Goal: Task Accomplishment & Management: Manage account settings

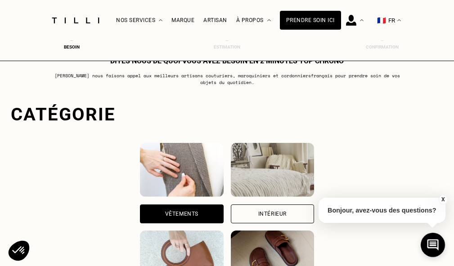
scroll to position [45, 4]
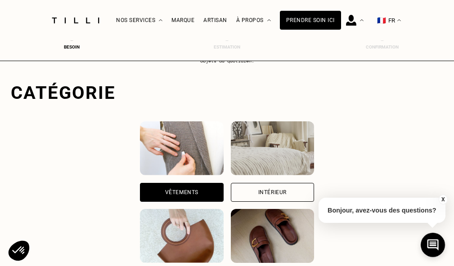
click at [444, 199] on button "X" at bounding box center [442, 200] width 9 height 10
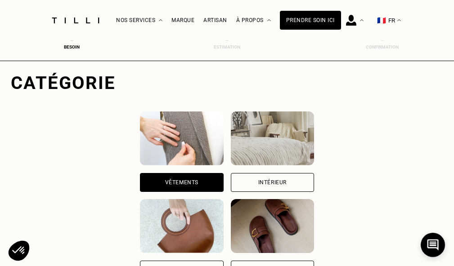
scroll to position [0, 4]
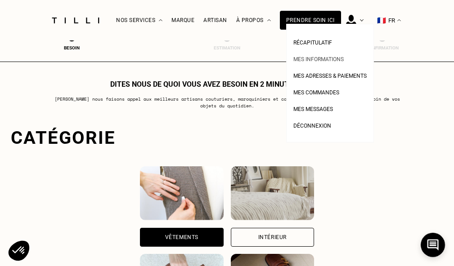
click at [337, 59] on span "Mes informations" at bounding box center [318, 59] width 50 height 6
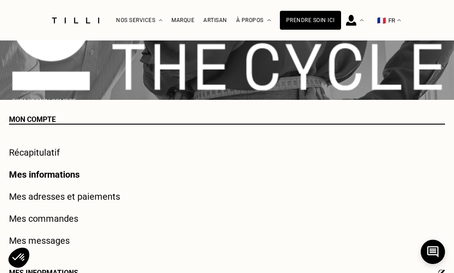
scroll to position [90, 0]
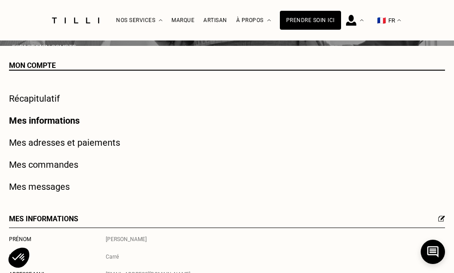
click at [62, 164] on link "Mes commandes" at bounding box center [43, 164] width 69 height 11
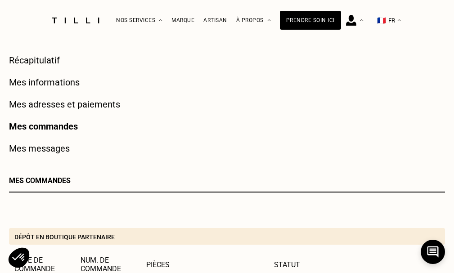
scroll to position [45, 0]
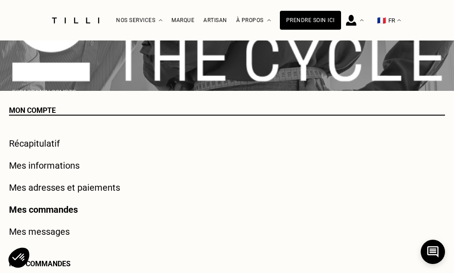
click at [38, 166] on link "Mes informations" at bounding box center [44, 165] width 71 height 11
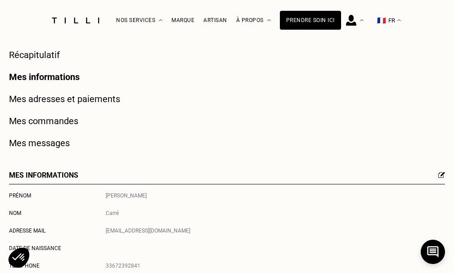
scroll to position [90, 0]
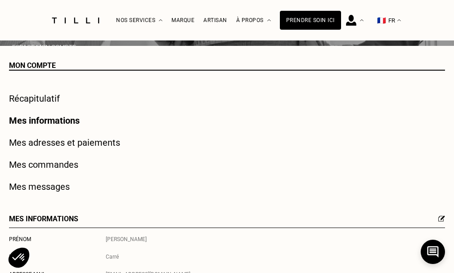
click at [58, 147] on link "Mes adresses et paiements" at bounding box center [64, 142] width 111 height 11
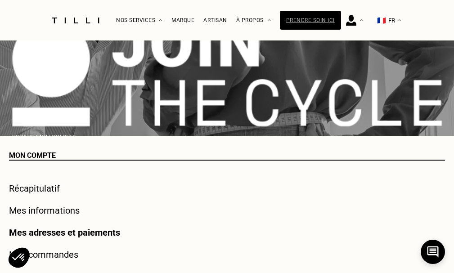
click at [310, 22] on div "Prendre soin ici" at bounding box center [310, 20] width 61 height 19
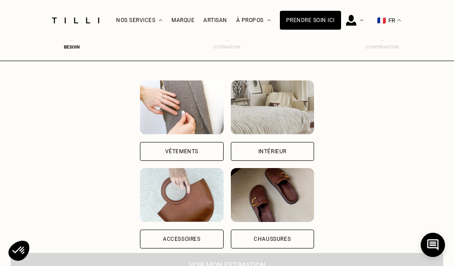
scroll to position [90, 0]
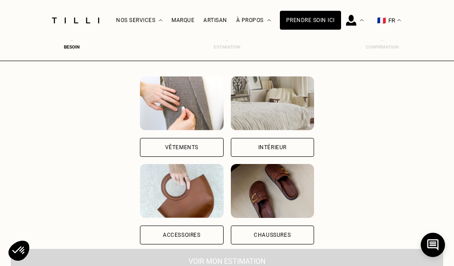
click at [177, 144] on div "Vêtements" at bounding box center [181, 147] width 83 height 19
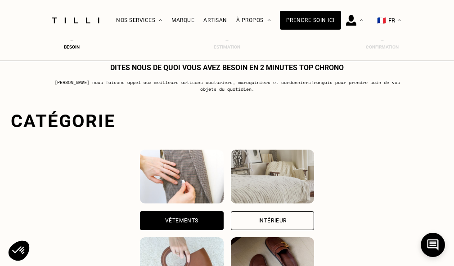
scroll to position [0, 4]
